Goal: Navigation & Orientation: Find specific page/section

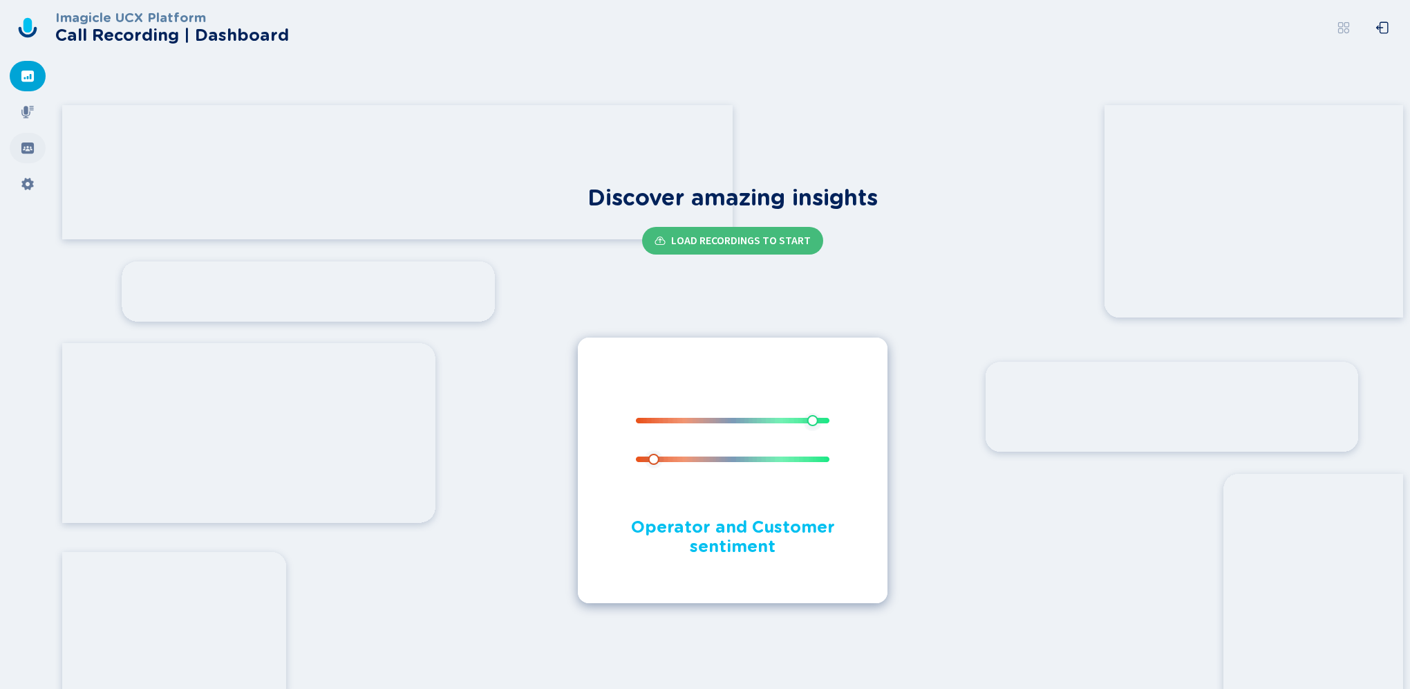
click at [35, 157] on div at bounding box center [28, 148] width 36 height 30
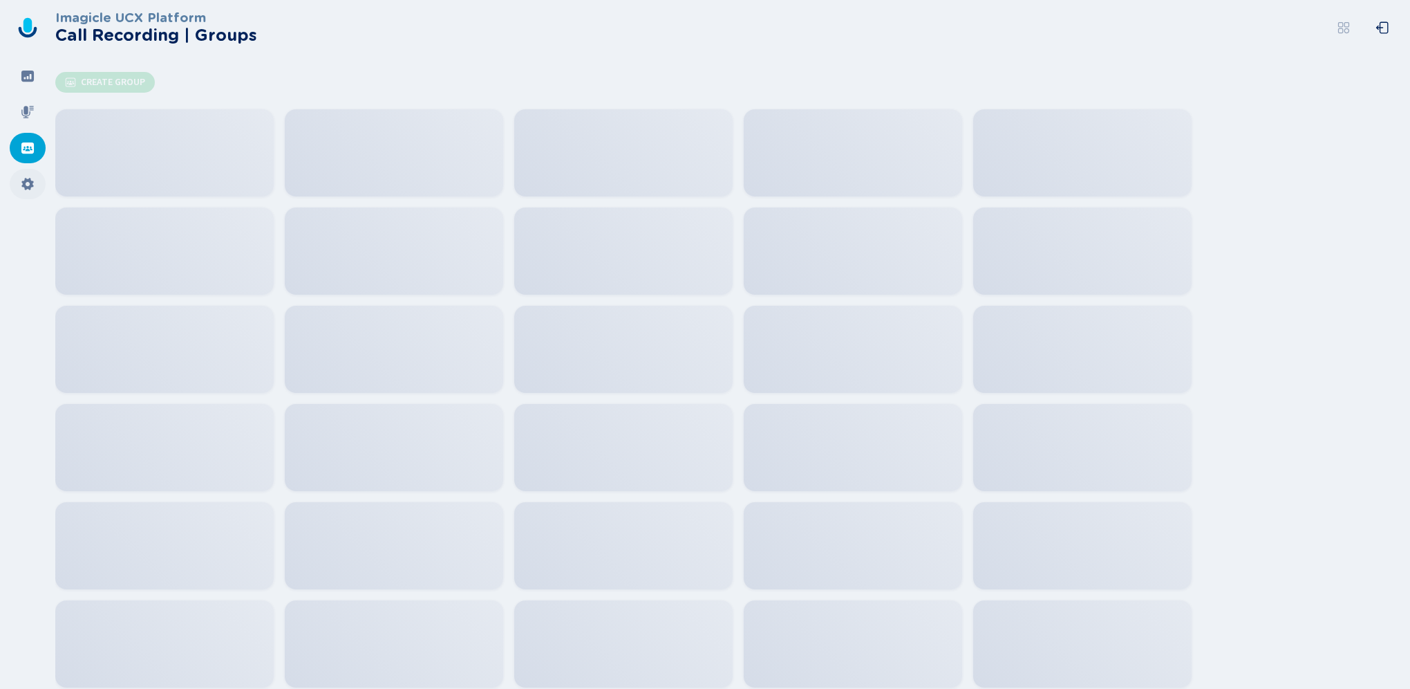
click at [22, 194] on div at bounding box center [28, 184] width 36 height 30
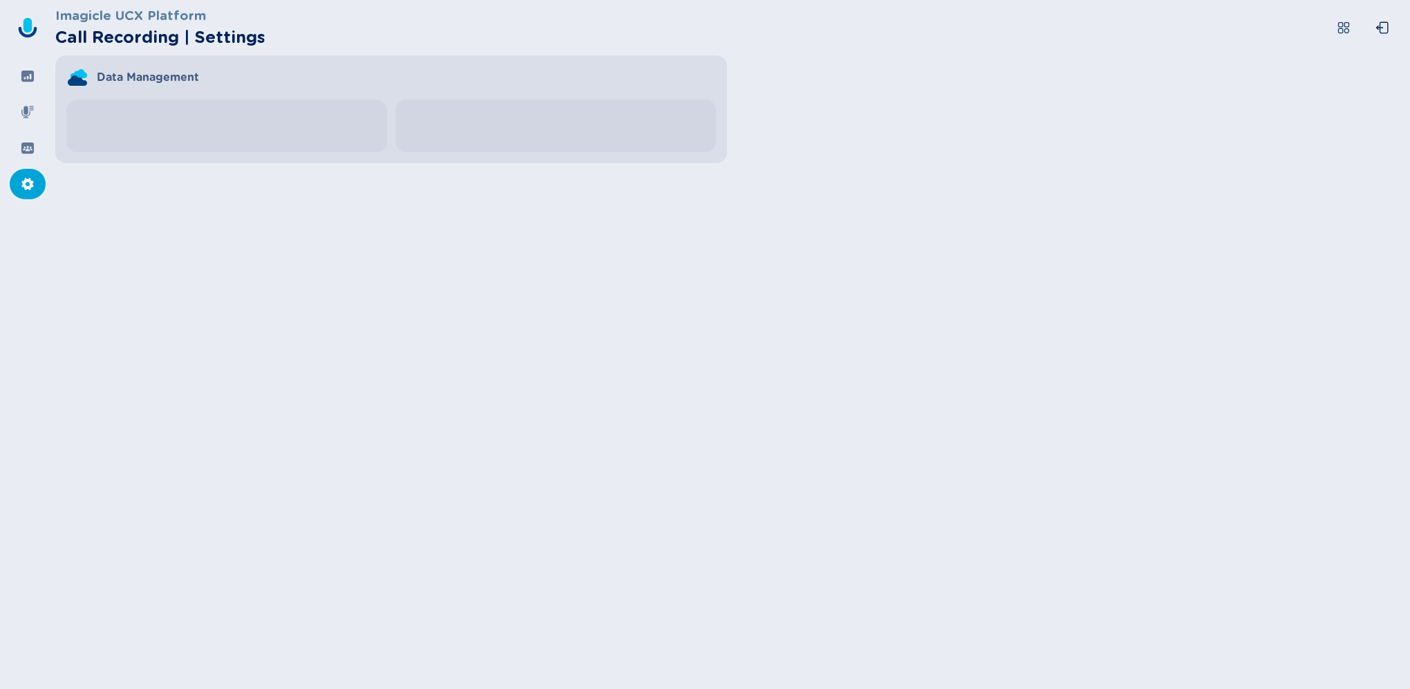
click at [1347, 29] on icon at bounding box center [1344, 28] width 14 height 14
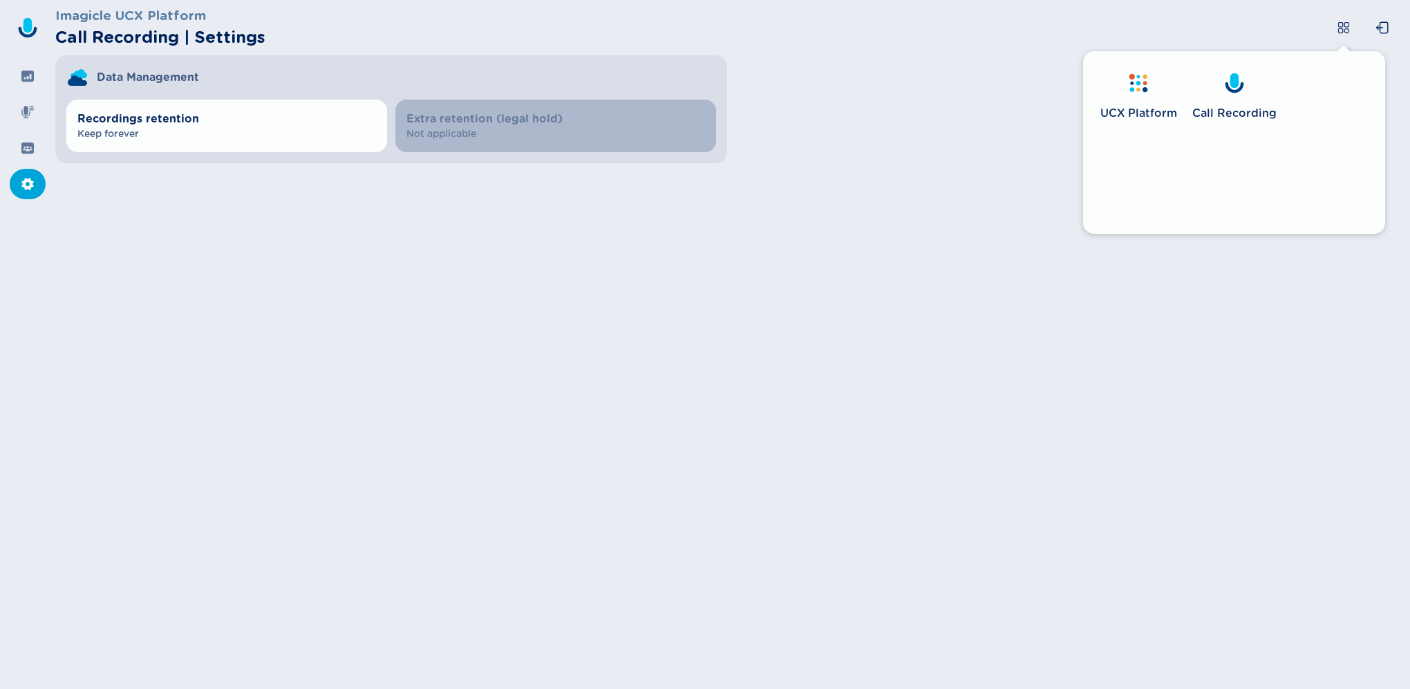
click at [1137, 94] on div at bounding box center [1139, 85] width 22 height 26
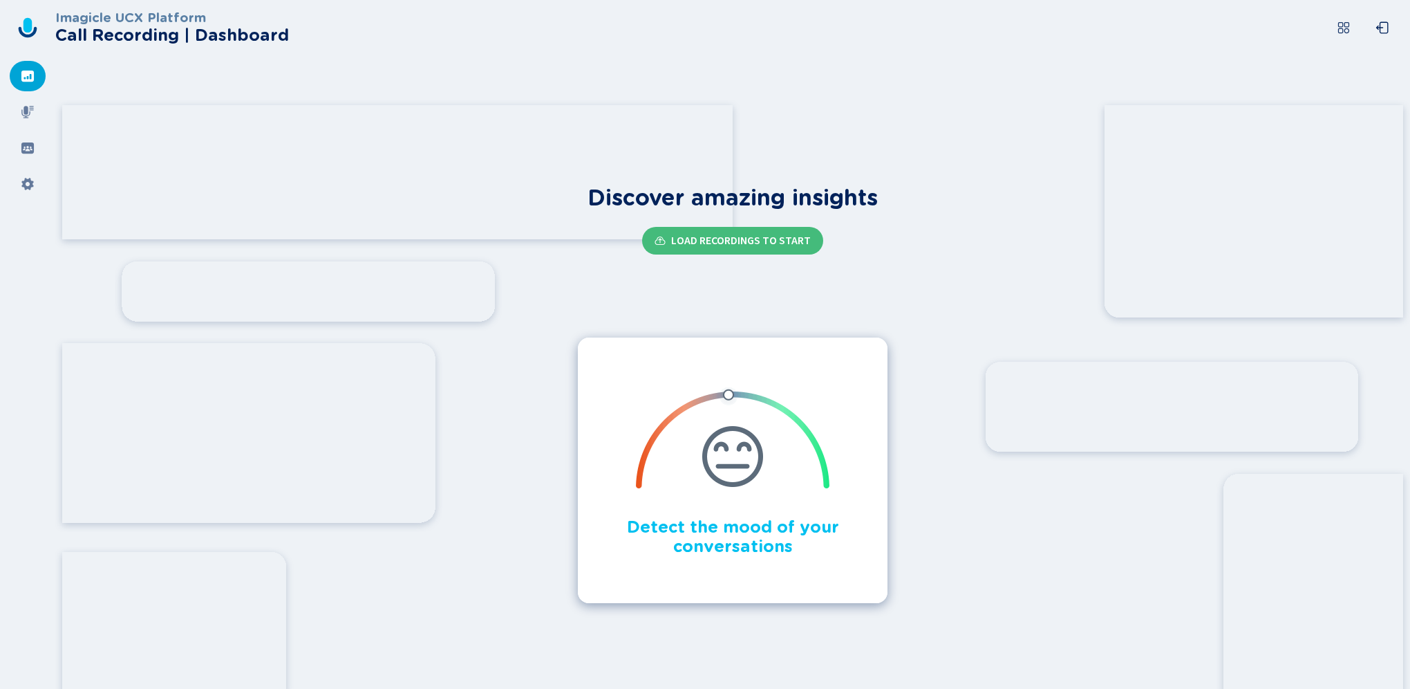
click at [32, 77] on icon at bounding box center [27, 76] width 12 height 11
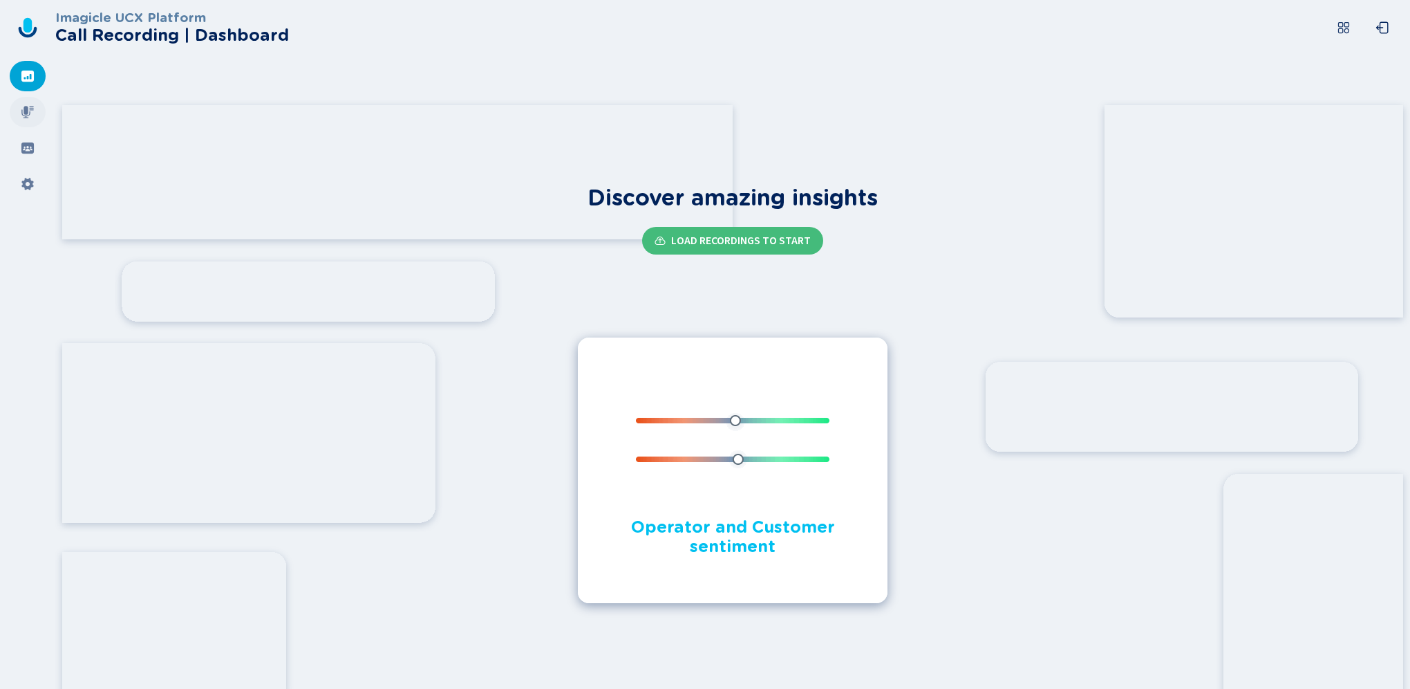
click at [27, 116] on icon at bounding box center [28, 112] width 14 height 14
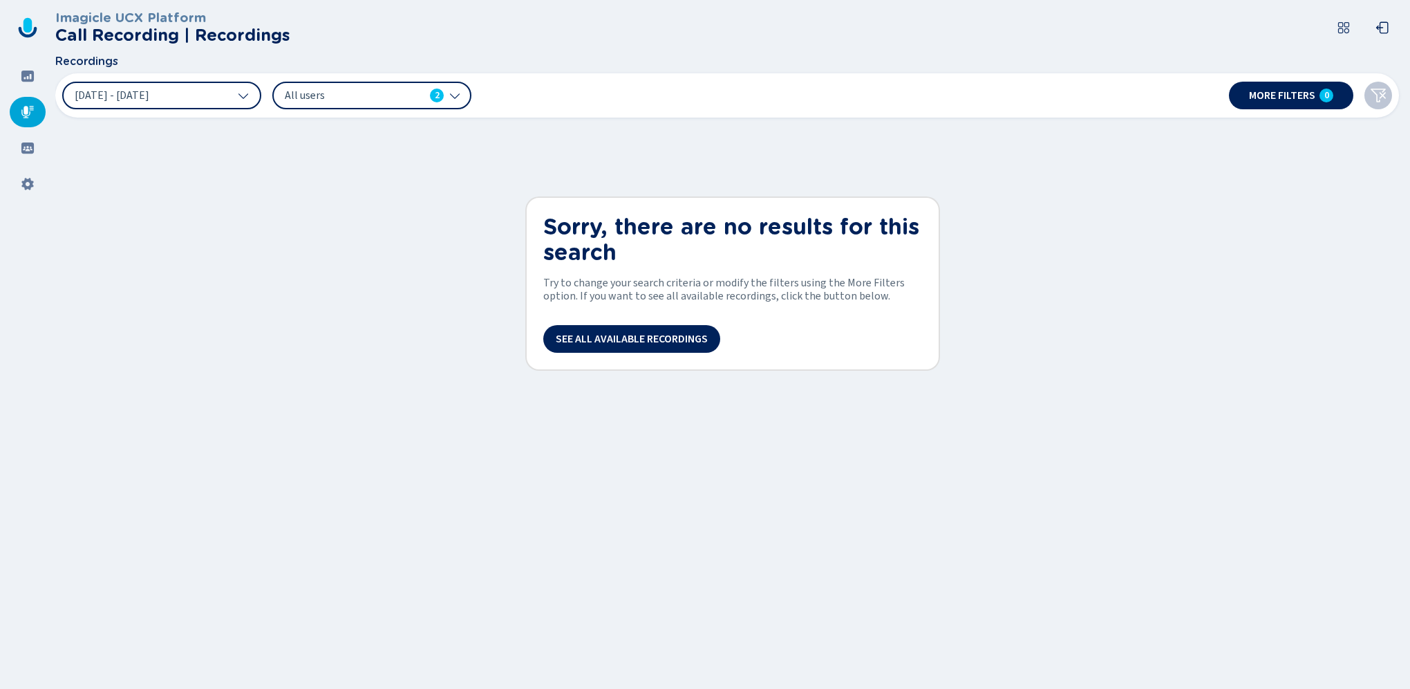
click at [456, 99] on icon at bounding box center [454, 95] width 11 height 11
click at [15, 115] on div at bounding box center [28, 112] width 36 height 30
click at [24, 111] on icon at bounding box center [28, 112] width 14 height 14
click at [29, 115] on icon at bounding box center [28, 112] width 14 height 14
click at [28, 80] on icon at bounding box center [27, 76] width 12 height 11
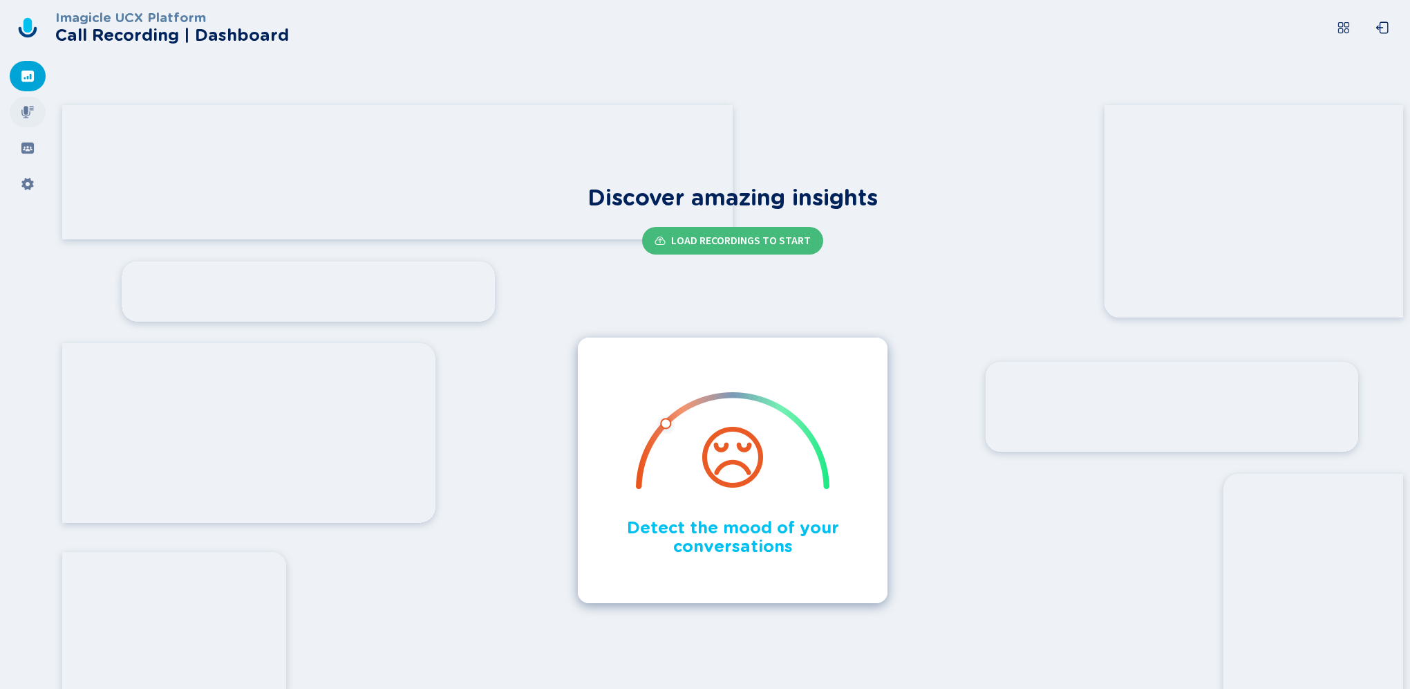
click at [35, 109] on div at bounding box center [28, 112] width 36 height 30
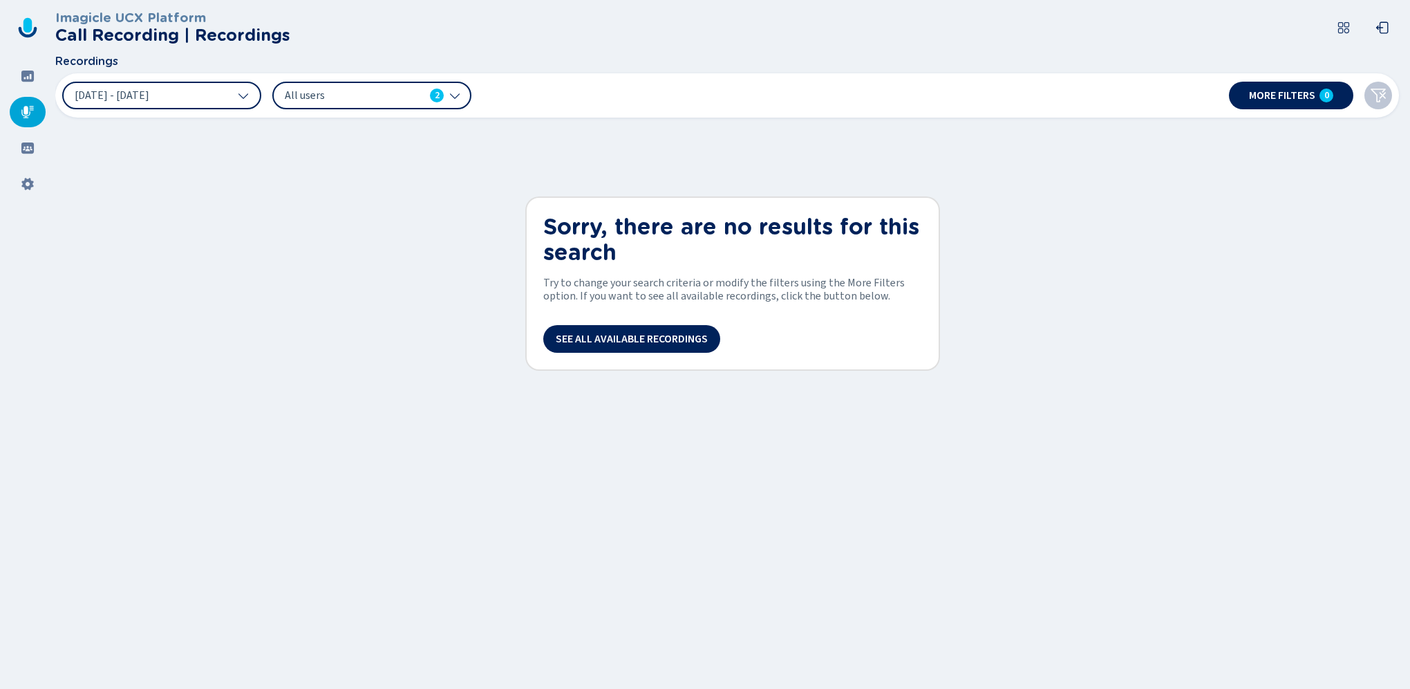
click at [425, 293] on div "Imagicle UCX Platform Call Recording | Recordings Recordings 11 Sep 2025 - 17 S…" at bounding box center [732, 344] width 1355 height 689
